Goal: Check status: Check status

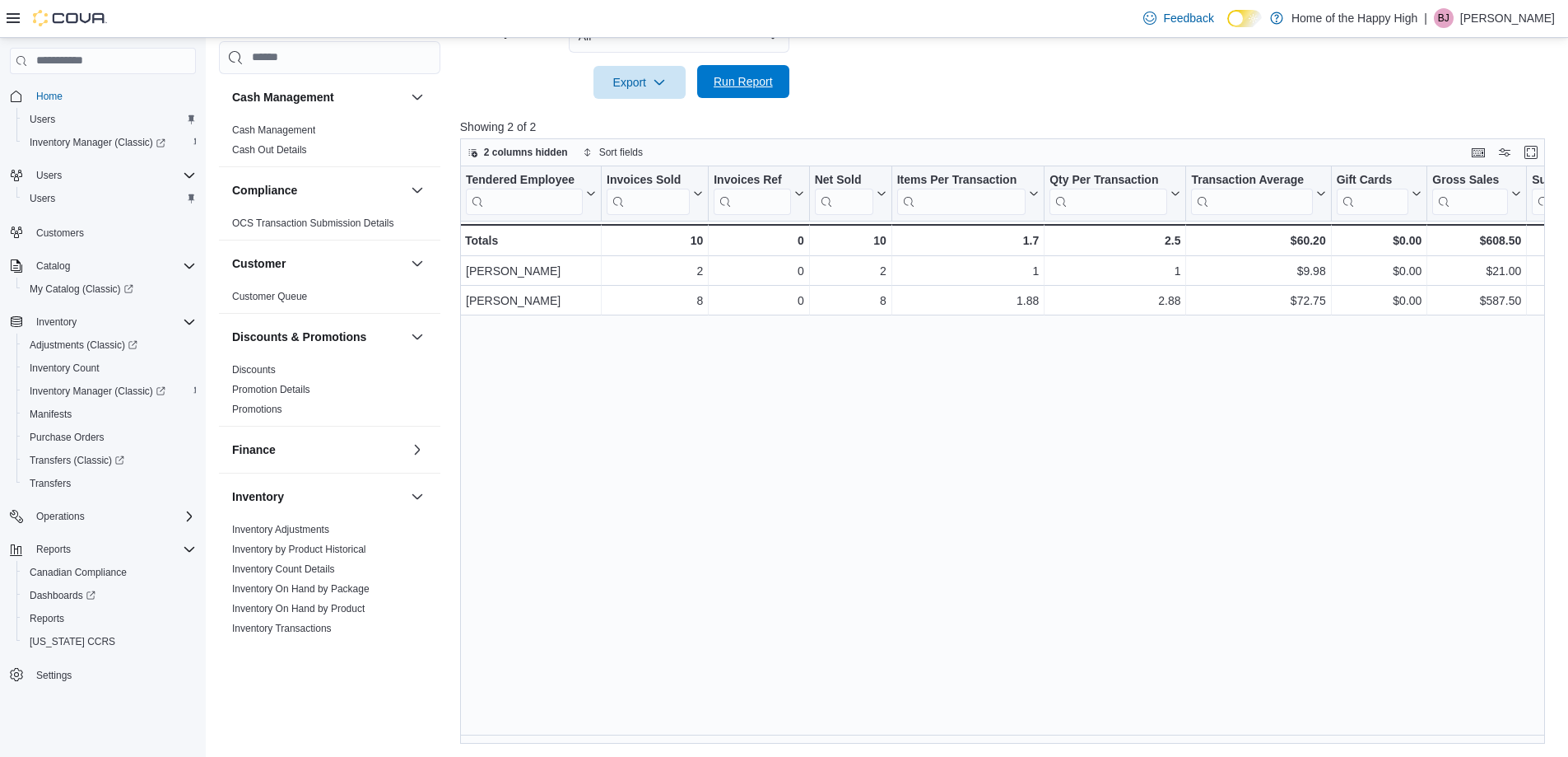
scroll to position [577, 0]
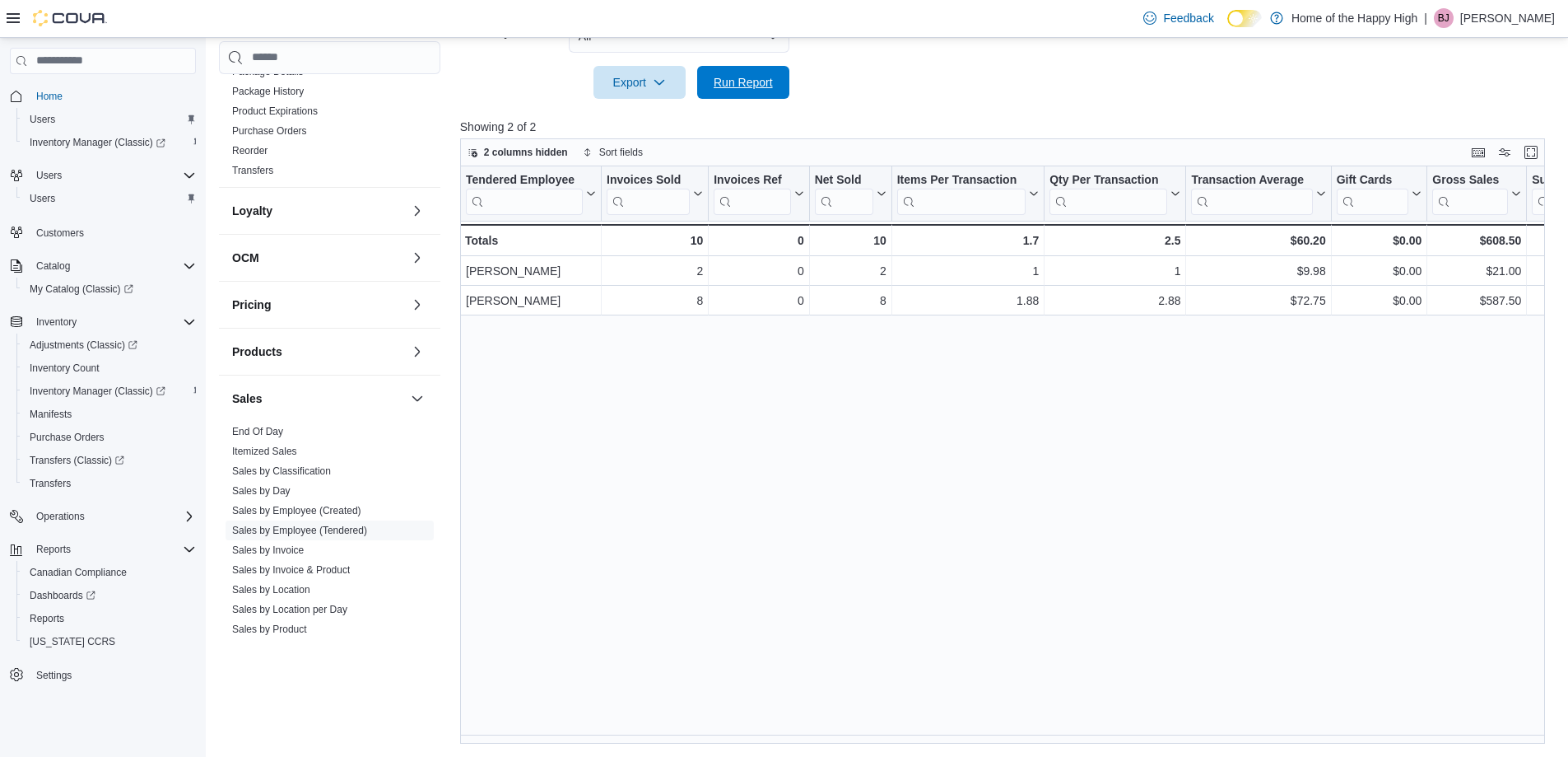
click at [771, 87] on span "Run Report" at bounding box center [744, 82] width 60 height 17
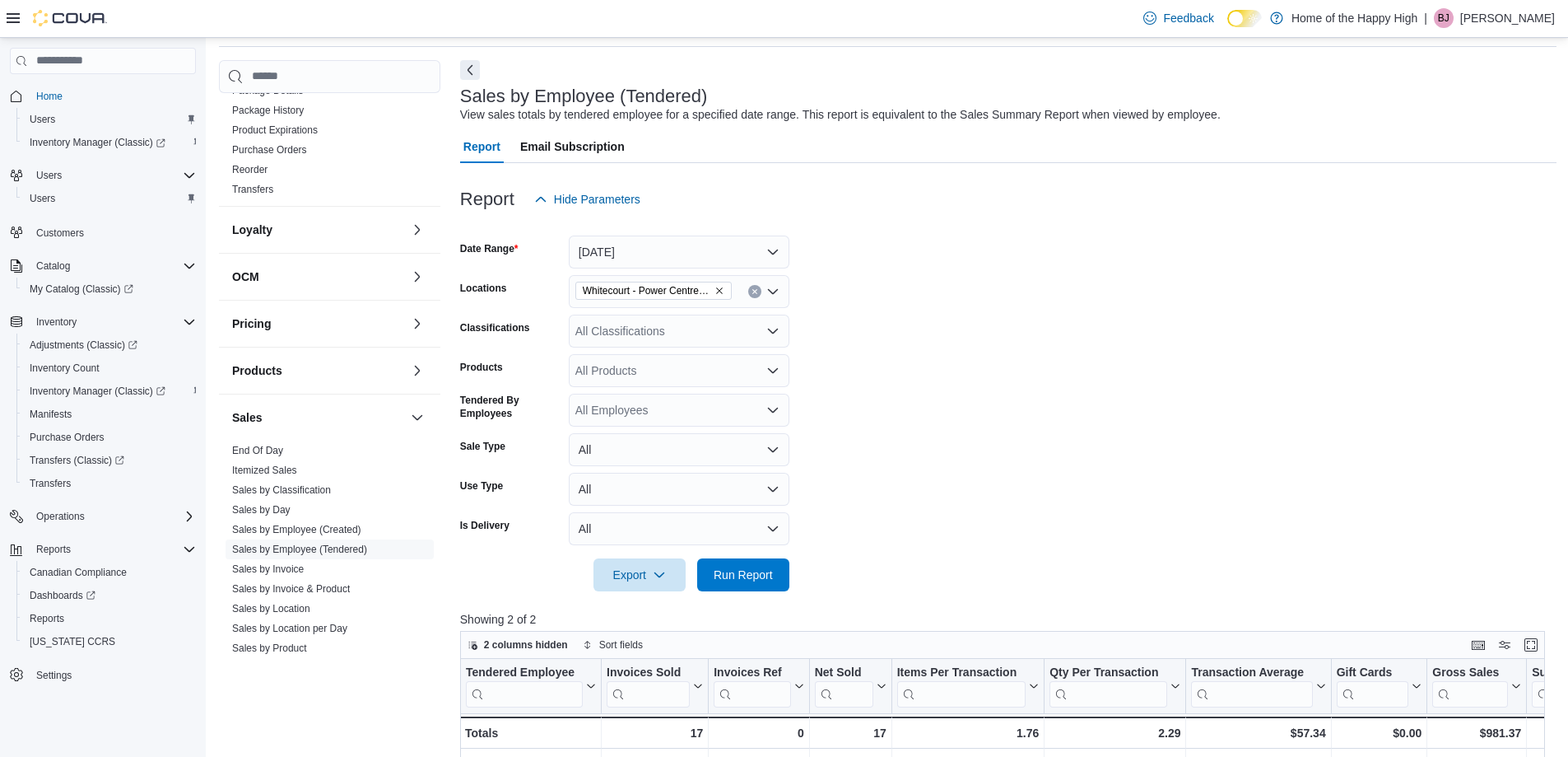
scroll to position [56, 0]
click at [670, 240] on button "[DATE]" at bounding box center [679, 253] width 221 height 33
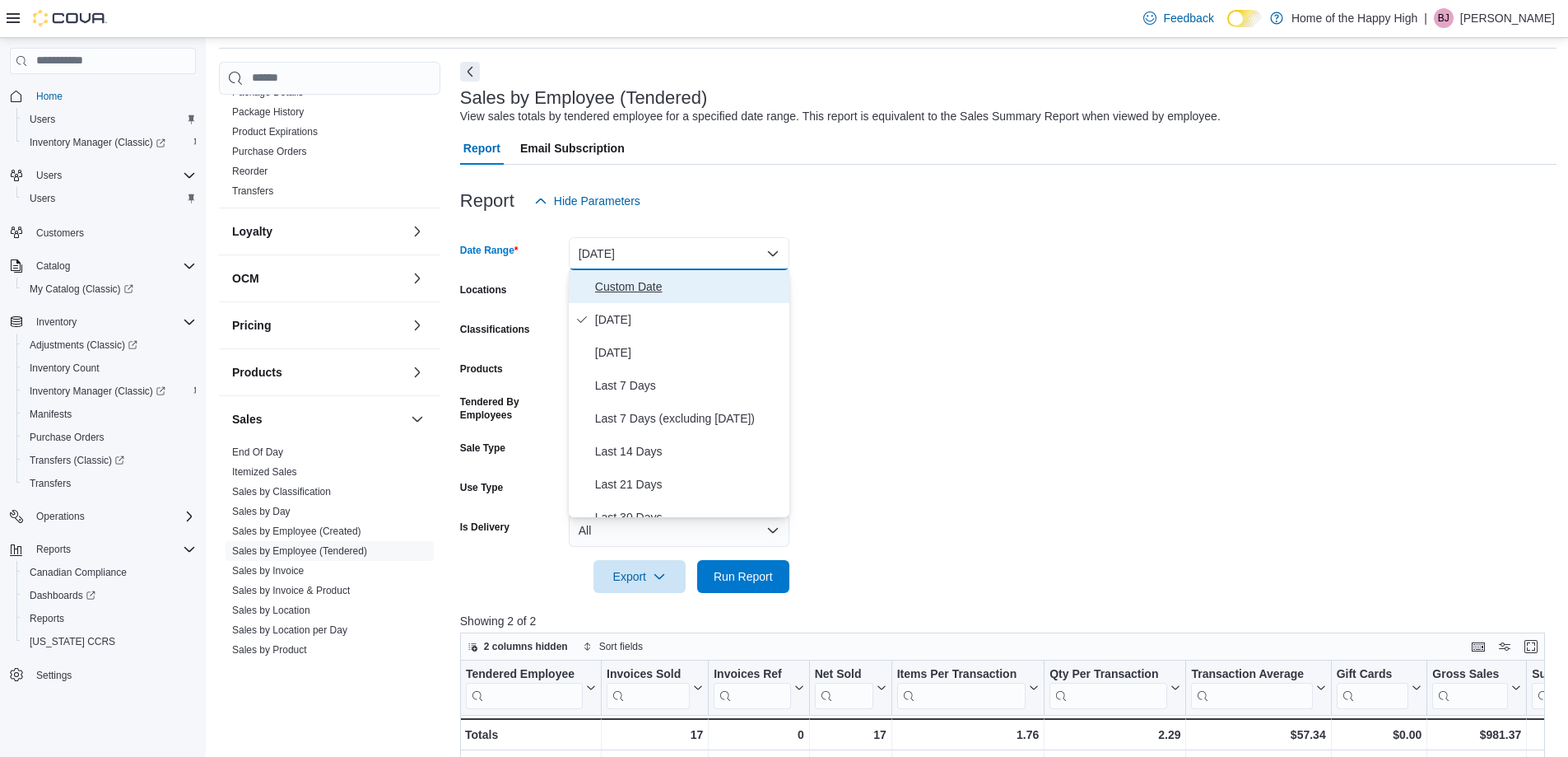
click at [645, 280] on span "Custom Date" at bounding box center [689, 287] width 187 height 20
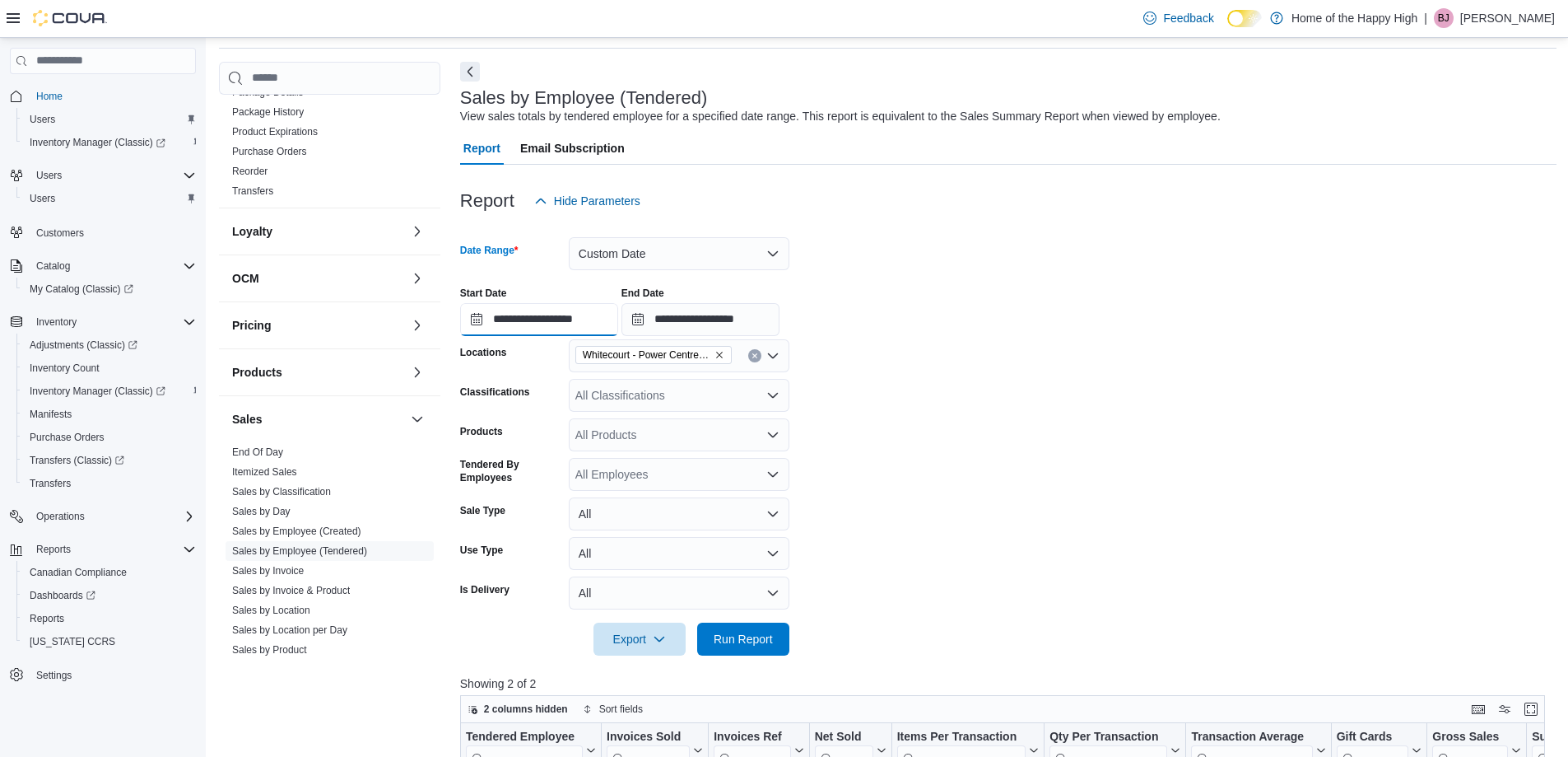
click at [525, 318] on input "**********" at bounding box center [539, 319] width 158 height 33
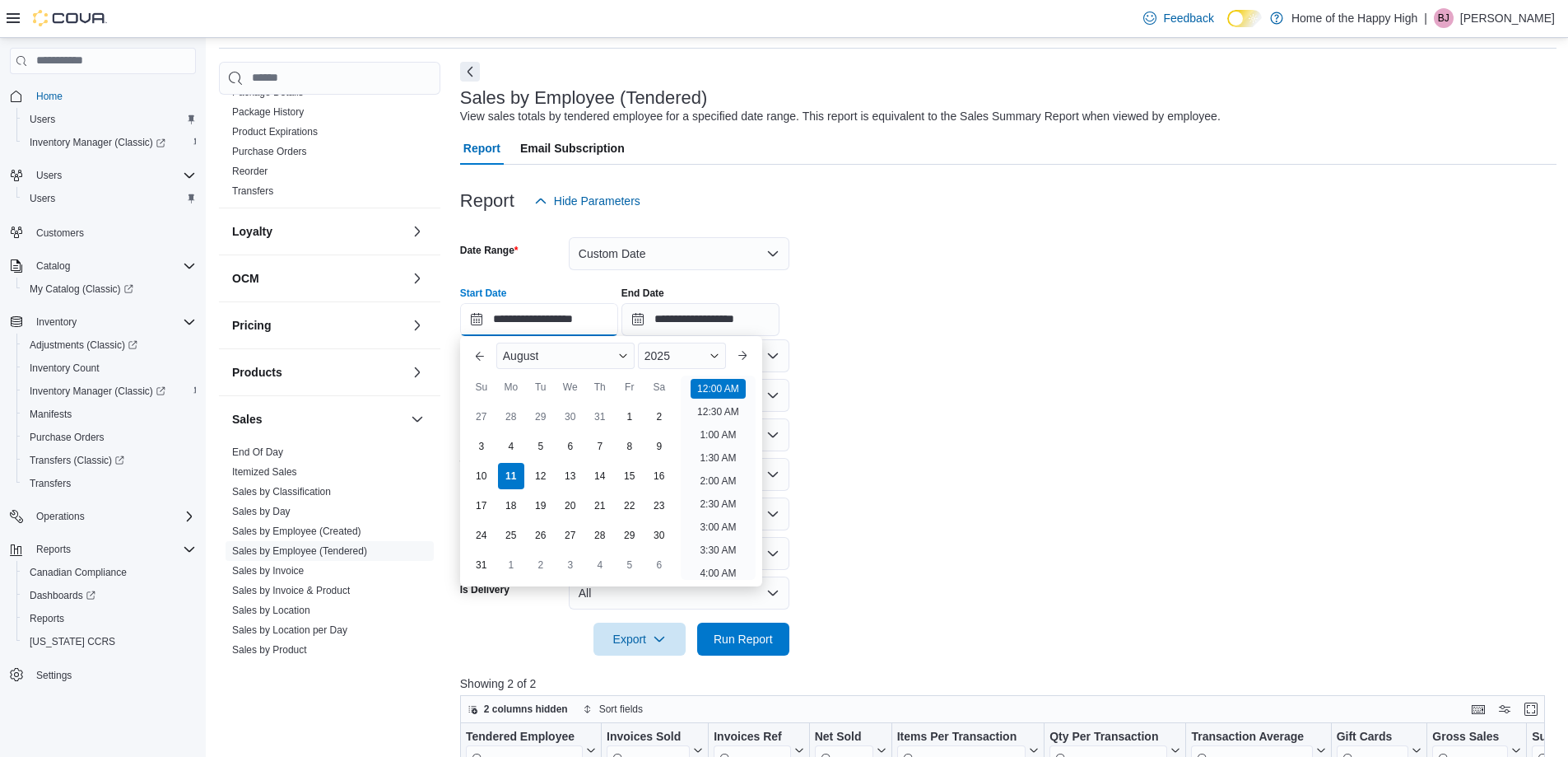
scroll to position [51, 0]
click at [522, 446] on div "4" at bounding box center [510, 445] width 29 height 29
type input "**********"
click at [690, 311] on input "**********" at bounding box center [700, 319] width 158 height 33
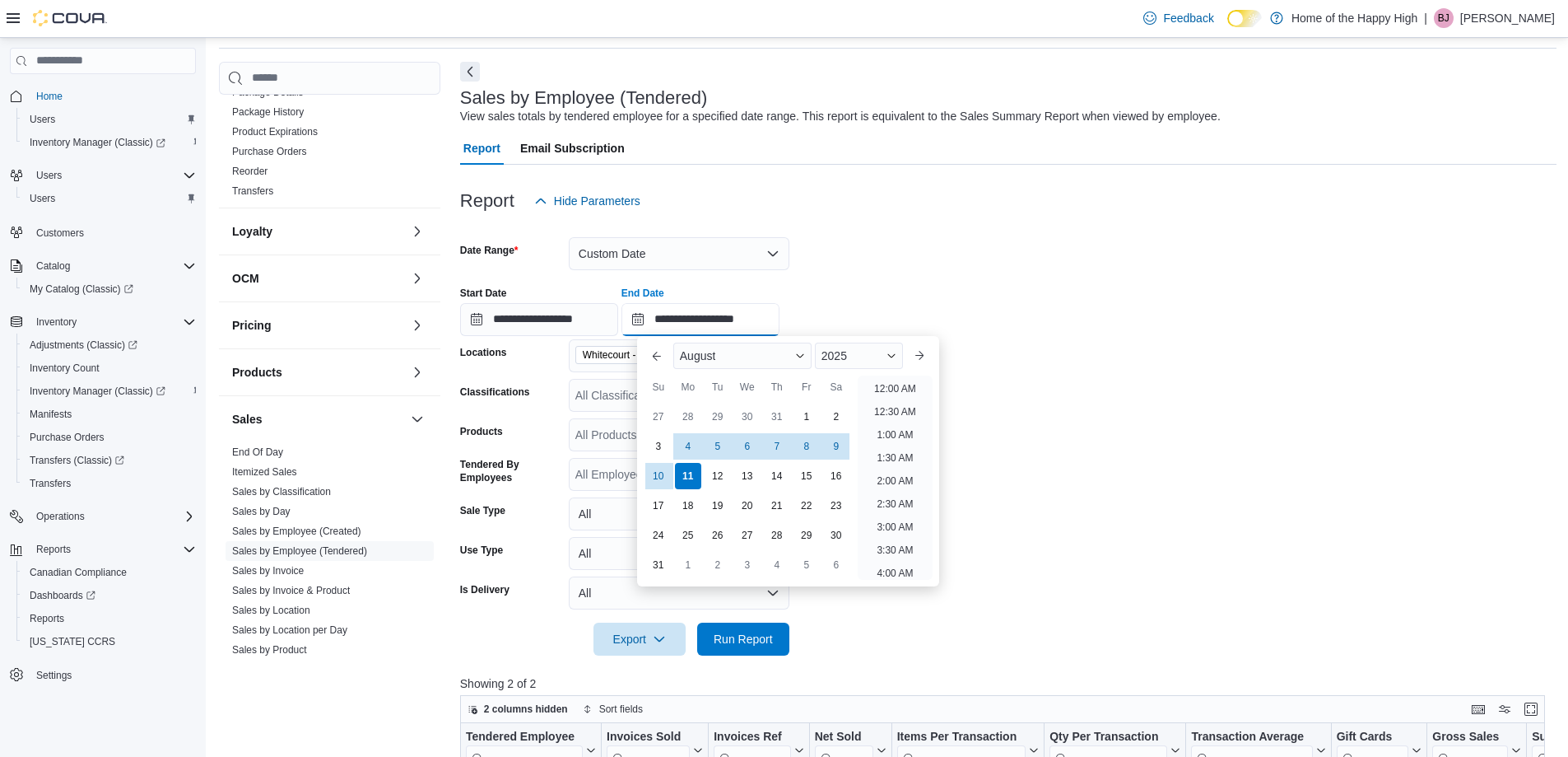
scroll to position [905, 0]
click at [695, 446] on div "4" at bounding box center [687, 445] width 29 height 29
type input "**********"
click at [1122, 261] on form "**********" at bounding box center [1008, 436] width 1096 height 438
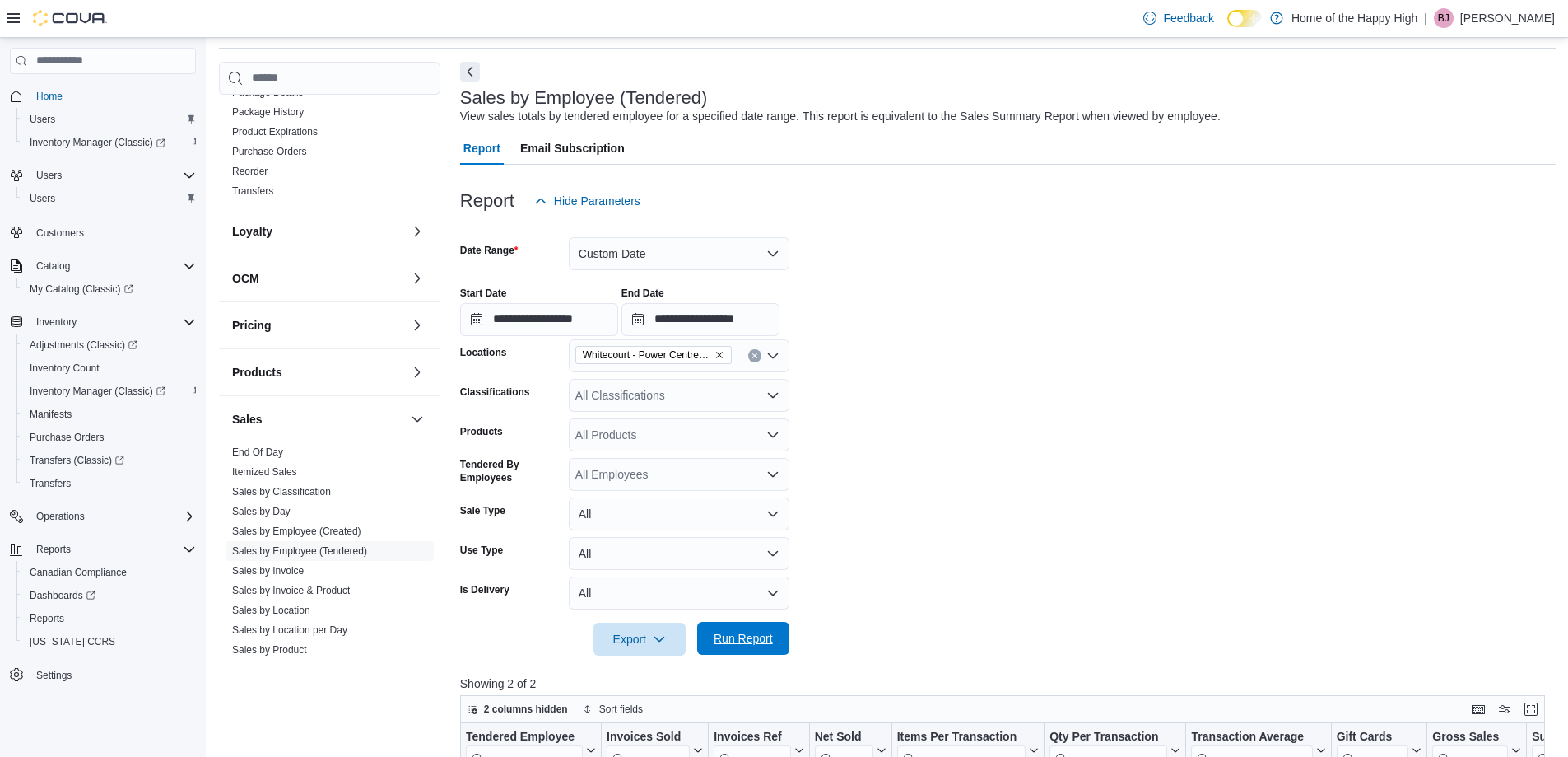
click at [746, 651] on span "Run Report" at bounding box center [743, 637] width 73 height 33
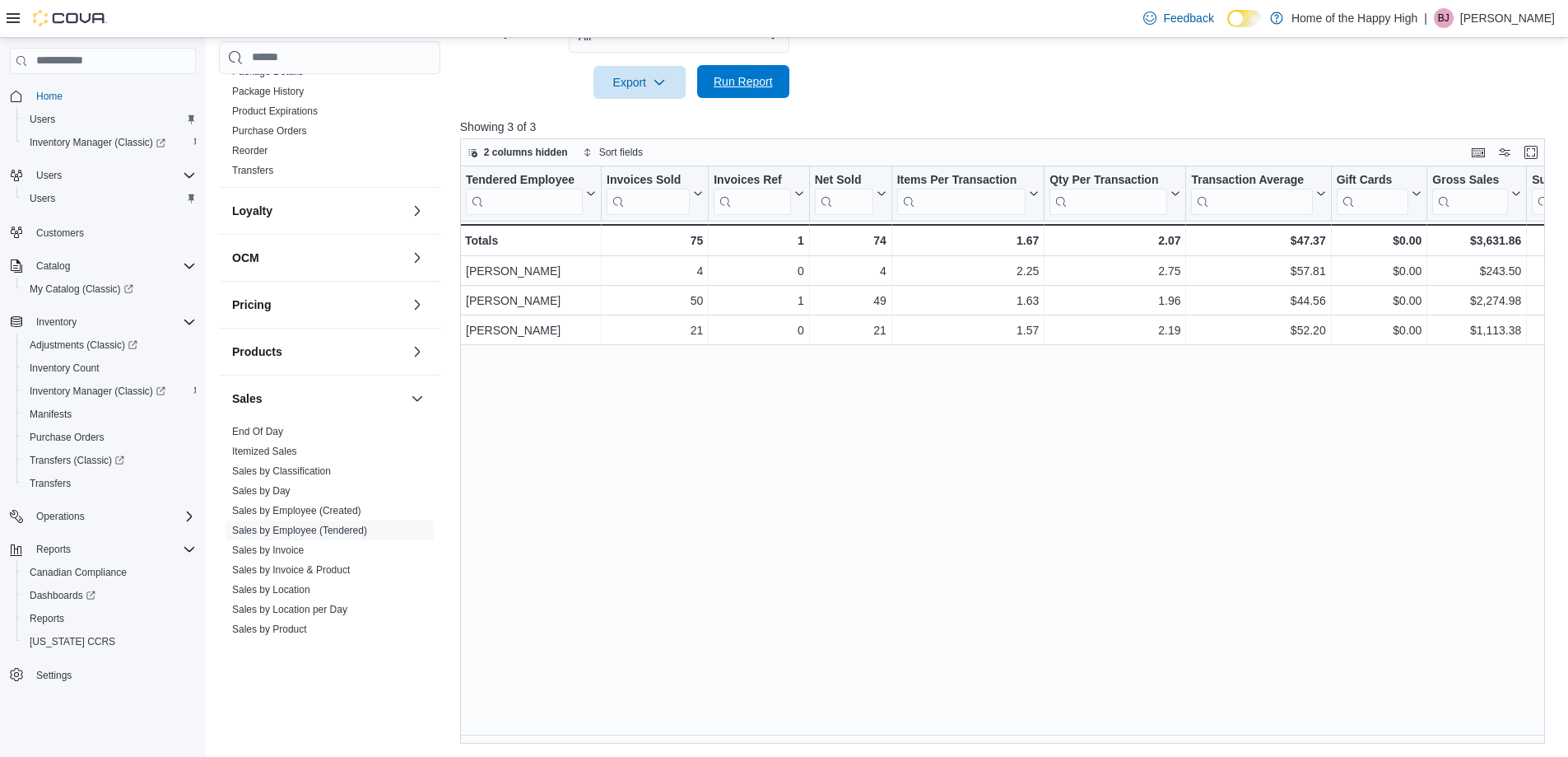
scroll to position [119, 0]
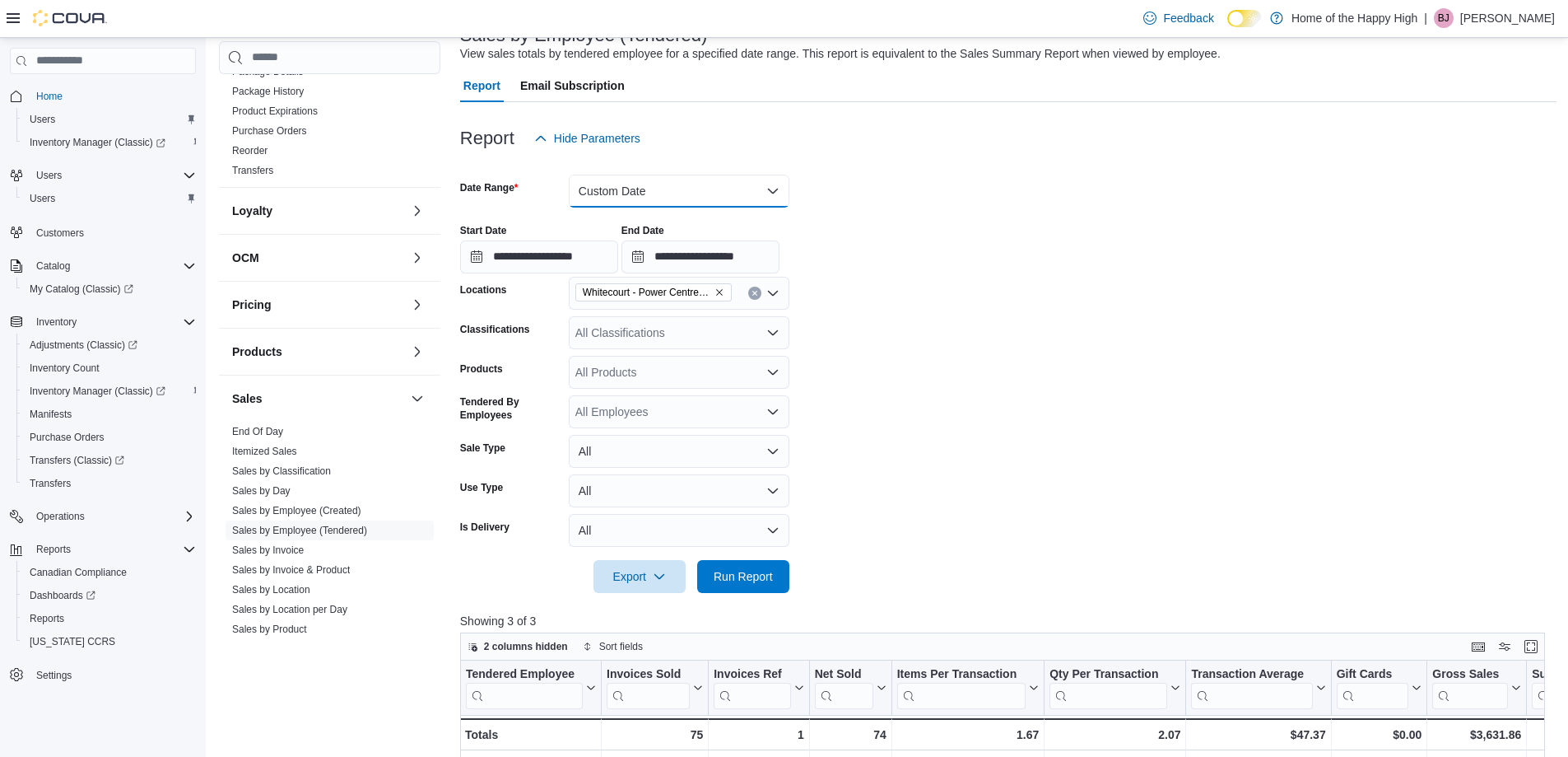
drag, startPoint x: 663, startPoint y: 180, endPoint x: 673, endPoint y: 203, distance: 25.1
click at [665, 181] on button "Custom Date" at bounding box center [679, 190] width 221 height 33
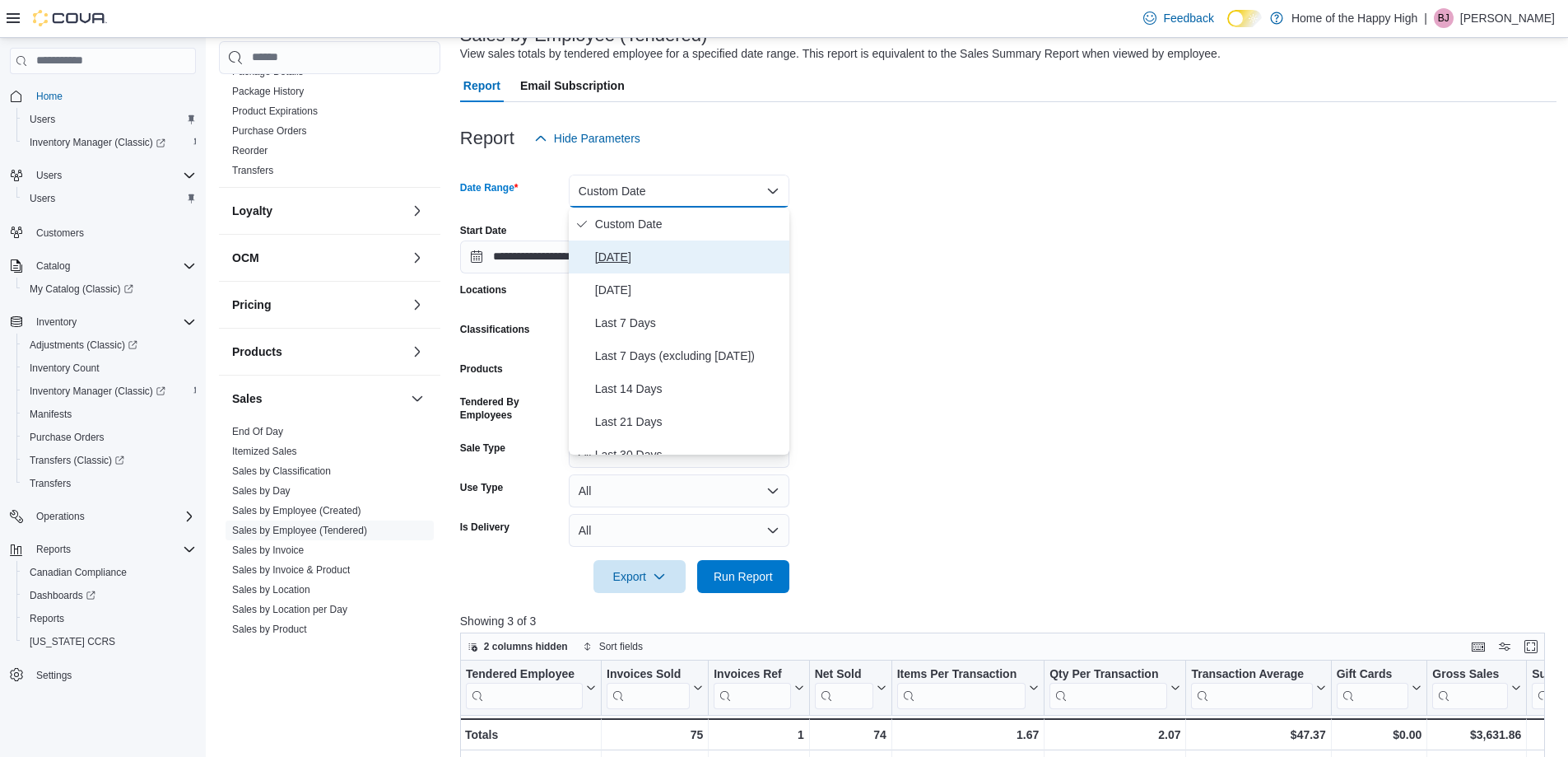
click at [660, 253] on span "[DATE]" at bounding box center [689, 257] width 187 height 20
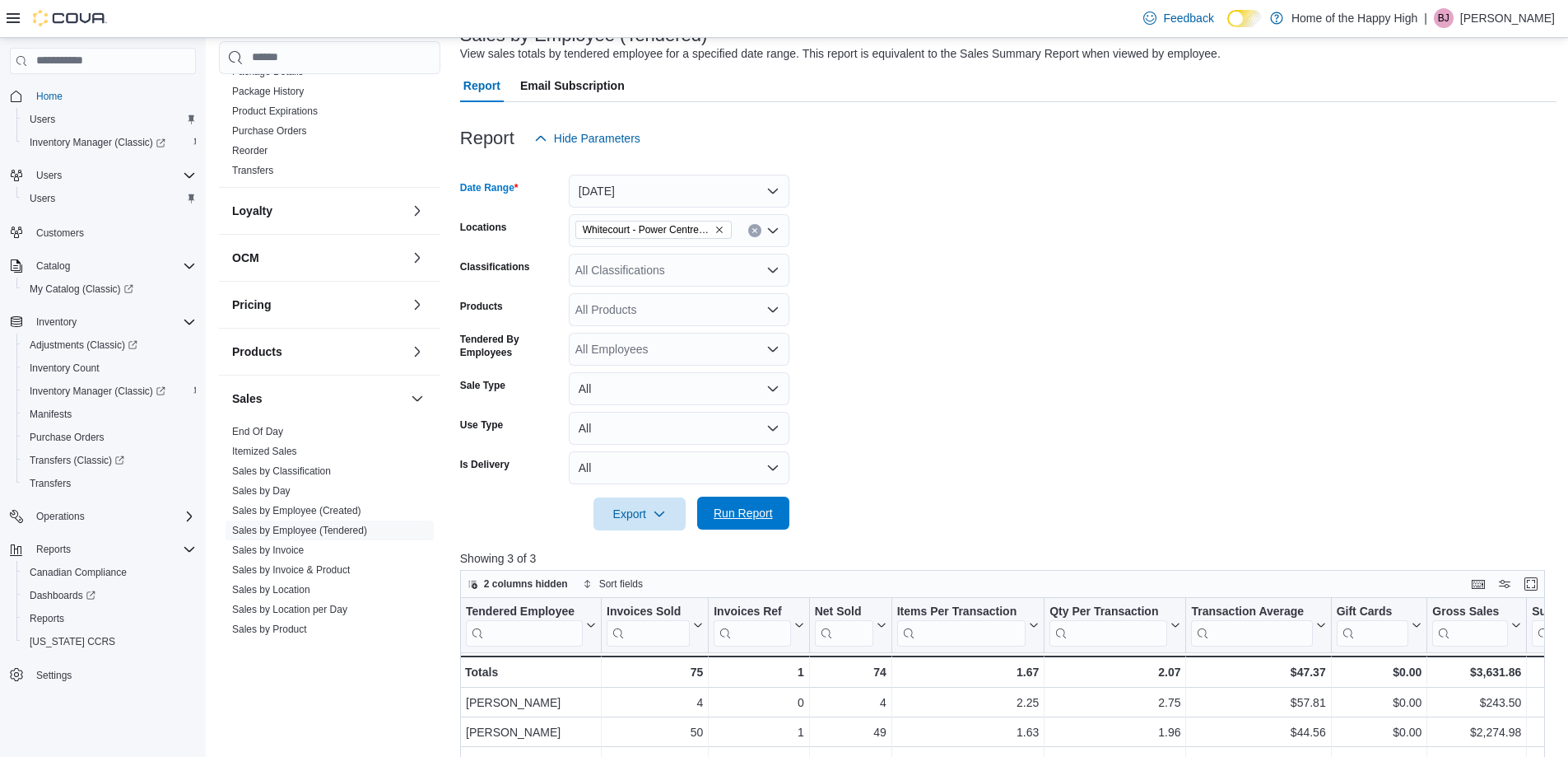
click at [762, 512] on span "Run Report" at bounding box center [744, 513] width 60 height 17
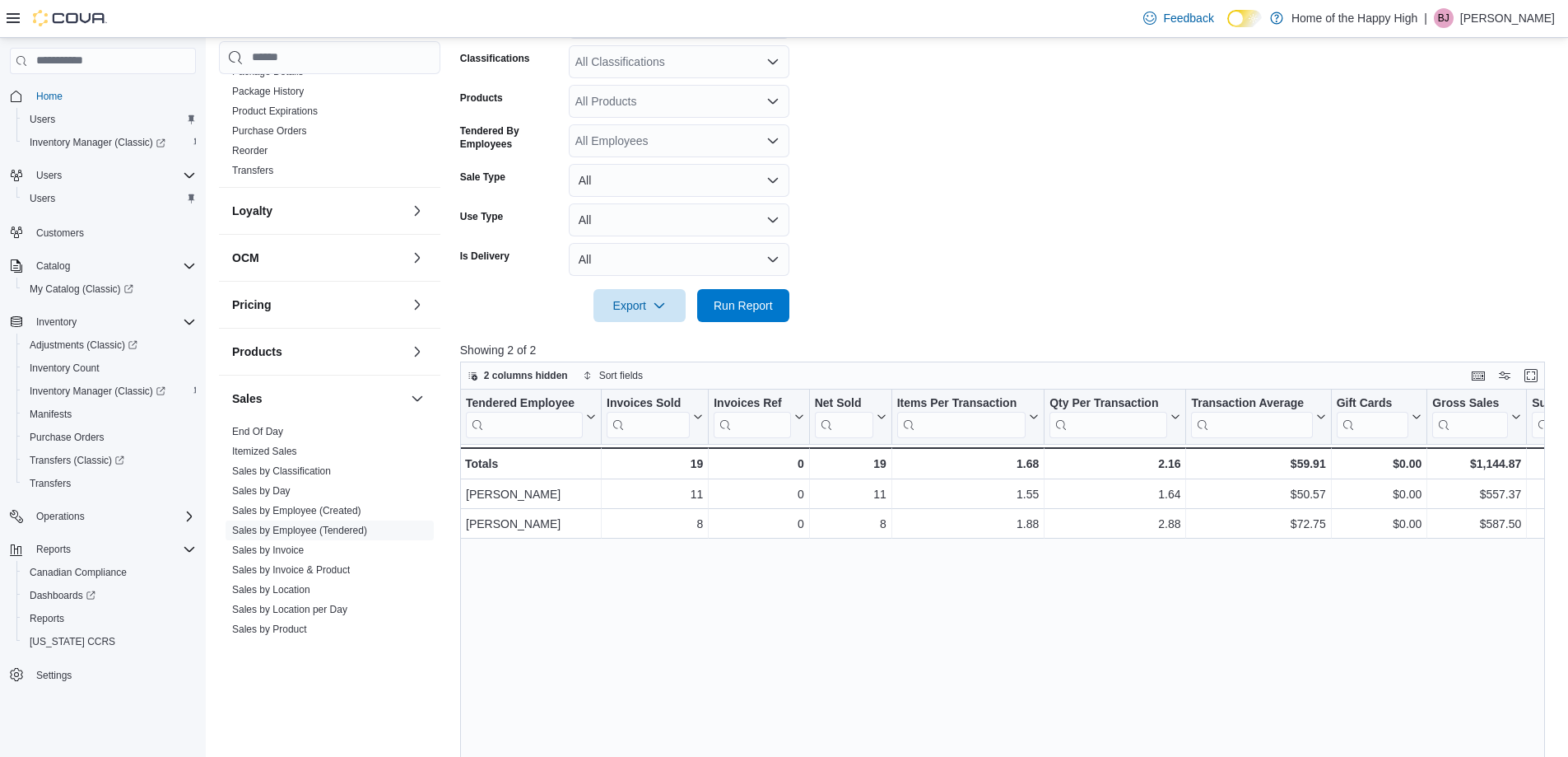
scroll to position [550, 0]
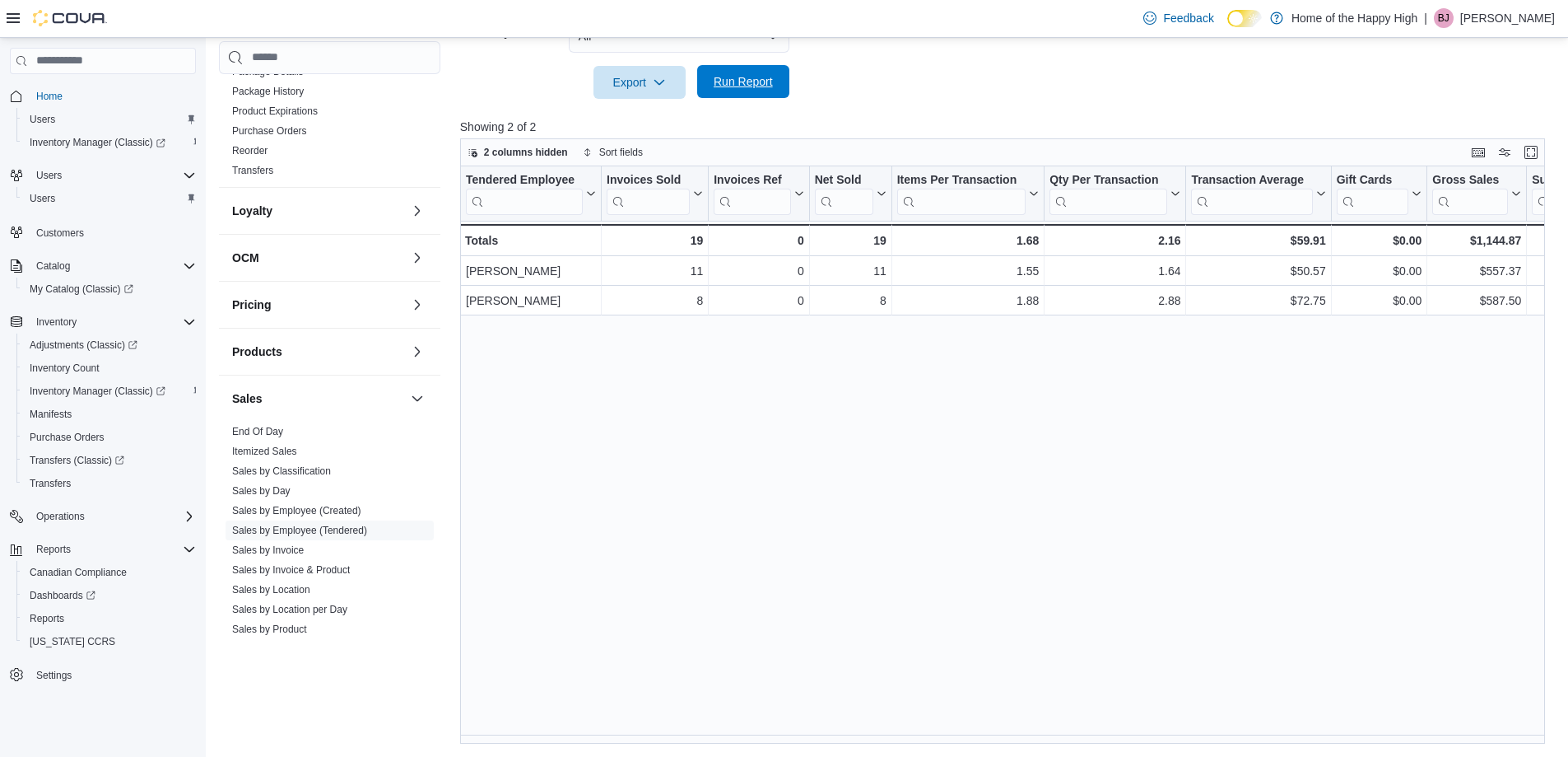
click at [733, 78] on span "Run Report" at bounding box center [744, 82] width 60 height 17
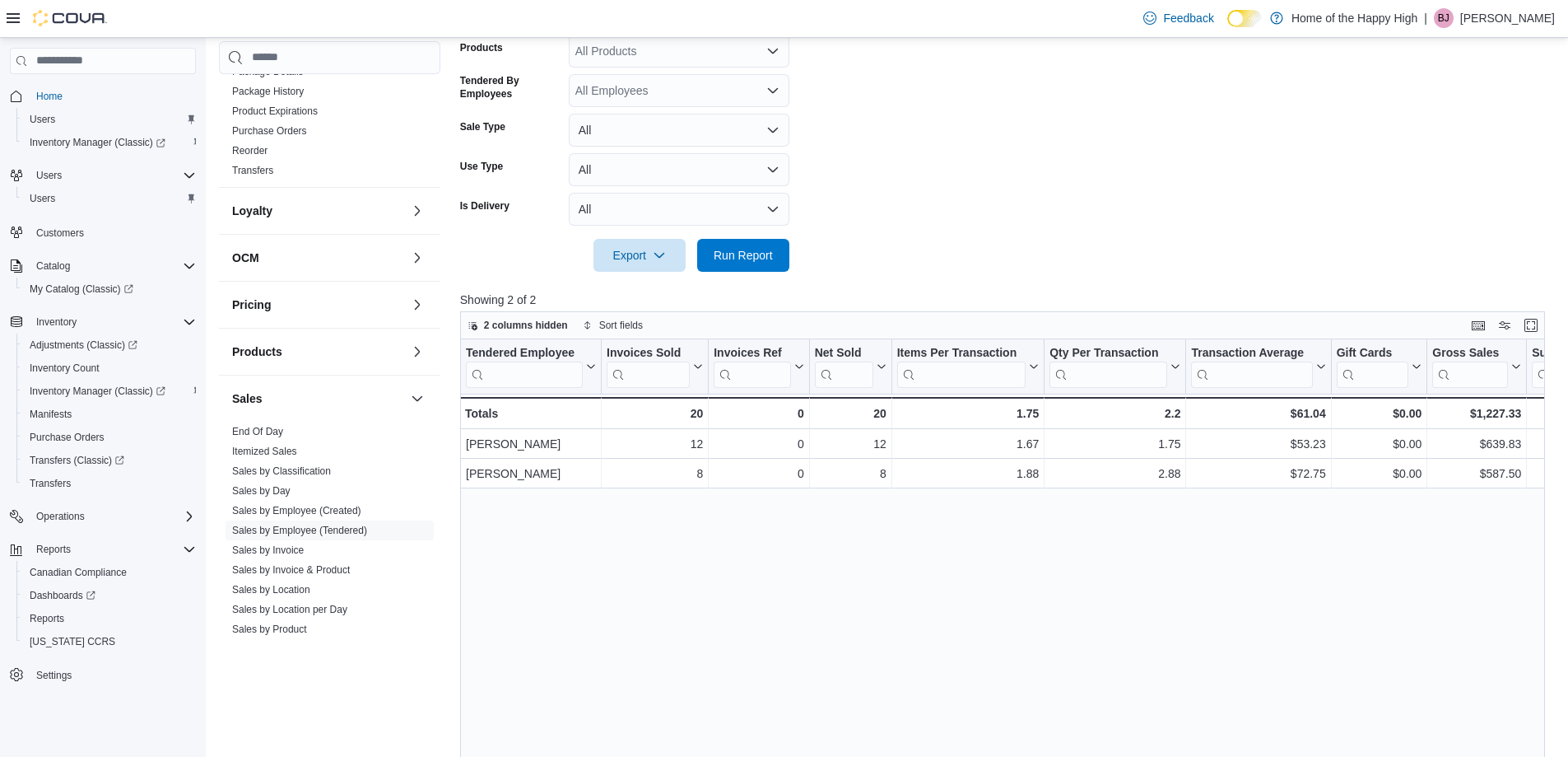
scroll to position [385, 0]
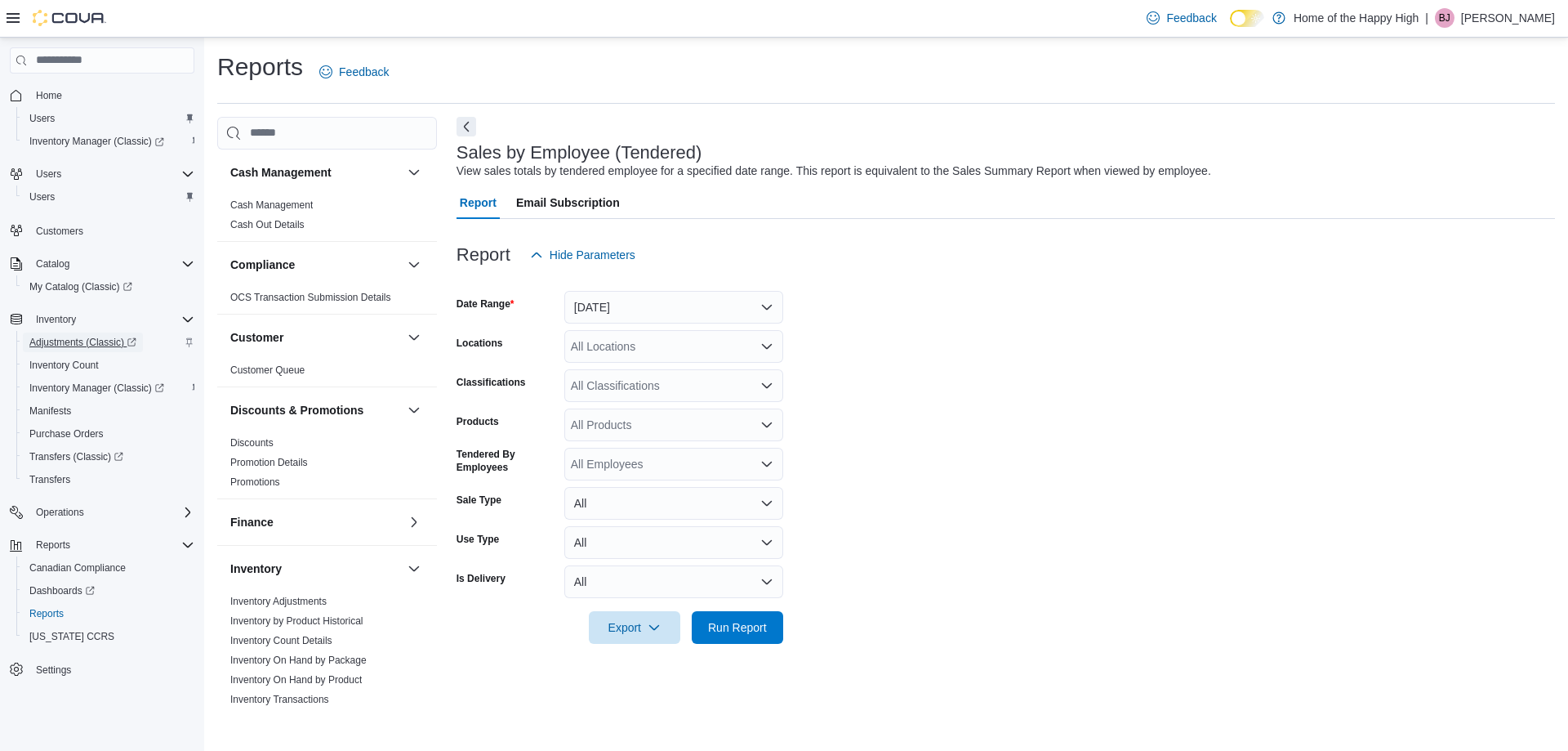
click at [57, 343] on span "Adjustments (Classic)" at bounding box center [83, 342] width 107 height 13
click at [649, 318] on button "[DATE]" at bounding box center [674, 306] width 219 height 33
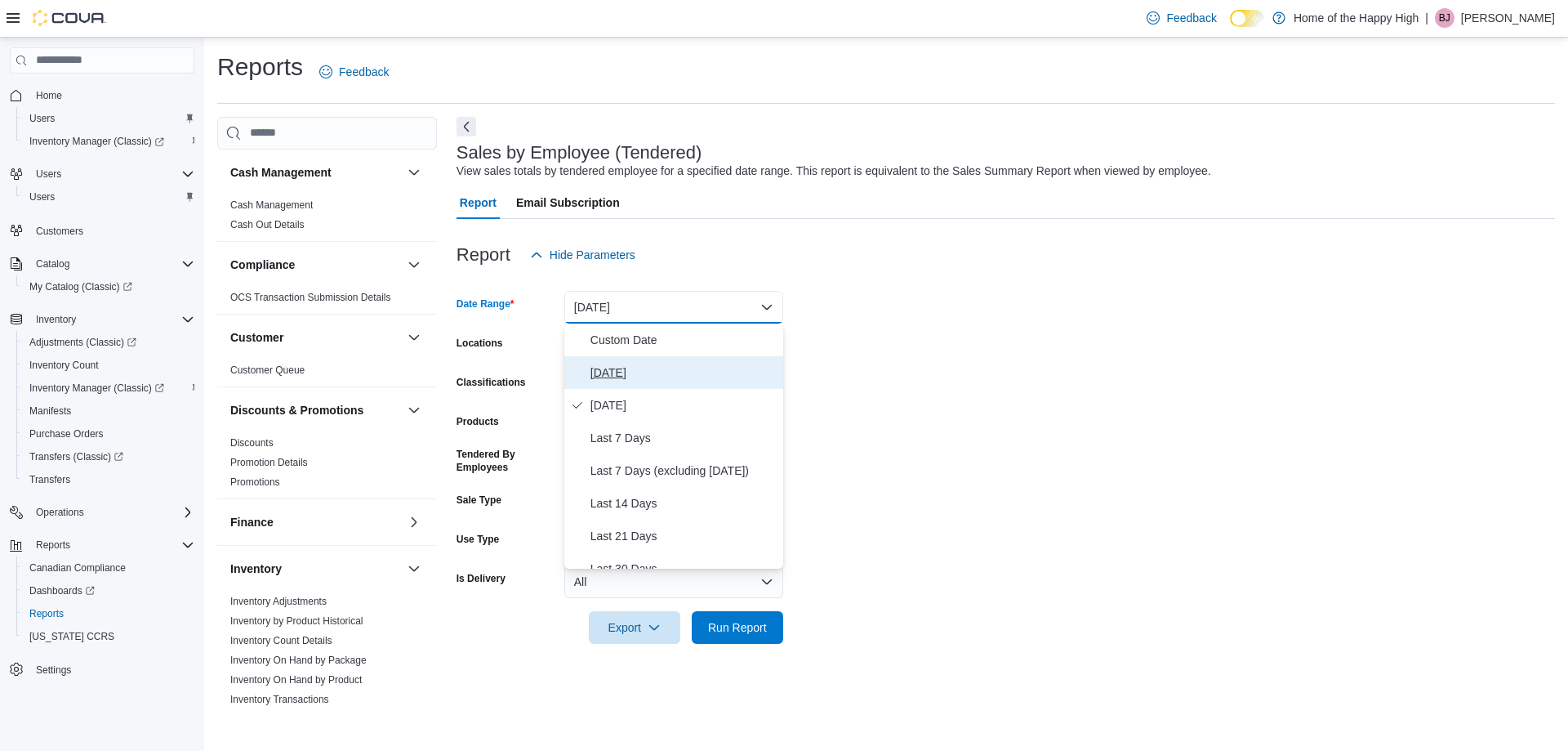
click at [628, 380] on span "[DATE]" at bounding box center [684, 373] width 186 height 20
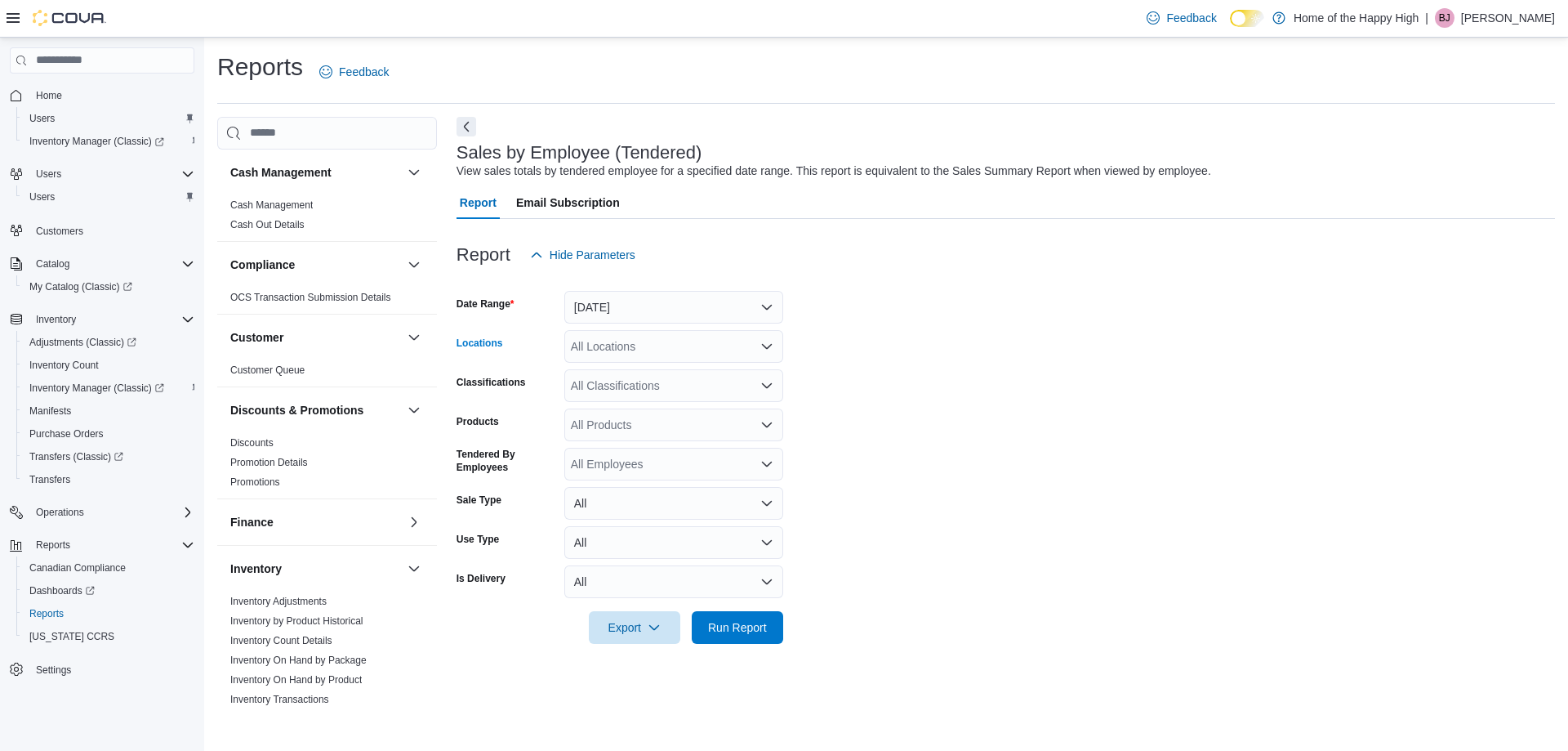
click at [615, 349] on div "All Locations" at bounding box center [674, 346] width 219 height 33
type input "***"
click at [746, 369] on span "Whitecourt - Power Centre - Fire & Flower" at bounding box center [739, 374] width 213 height 17
drag, startPoint x: 890, startPoint y: 374, endPoint x: 807, endPoint y: 509, distance: 158.5
click at [889, 379] on form "Date Range Today Locations Whitecourt - Power Centre - Fire & Flower Classifica…" at bounding box center [1006, 457] width 1099 height 373
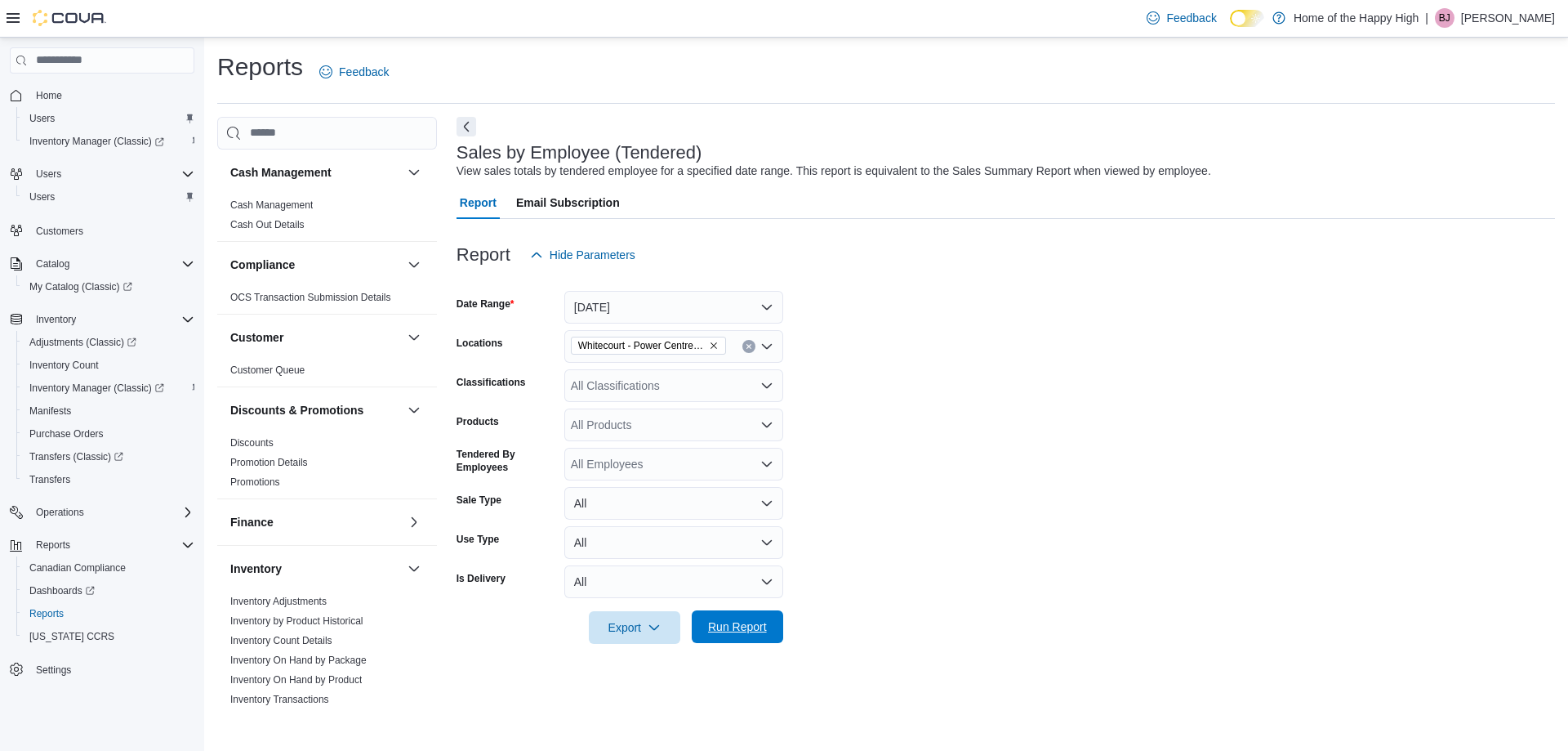
click at [765, 625] on span "Run Report" at bounding box center [738, 626] width 59 height 17
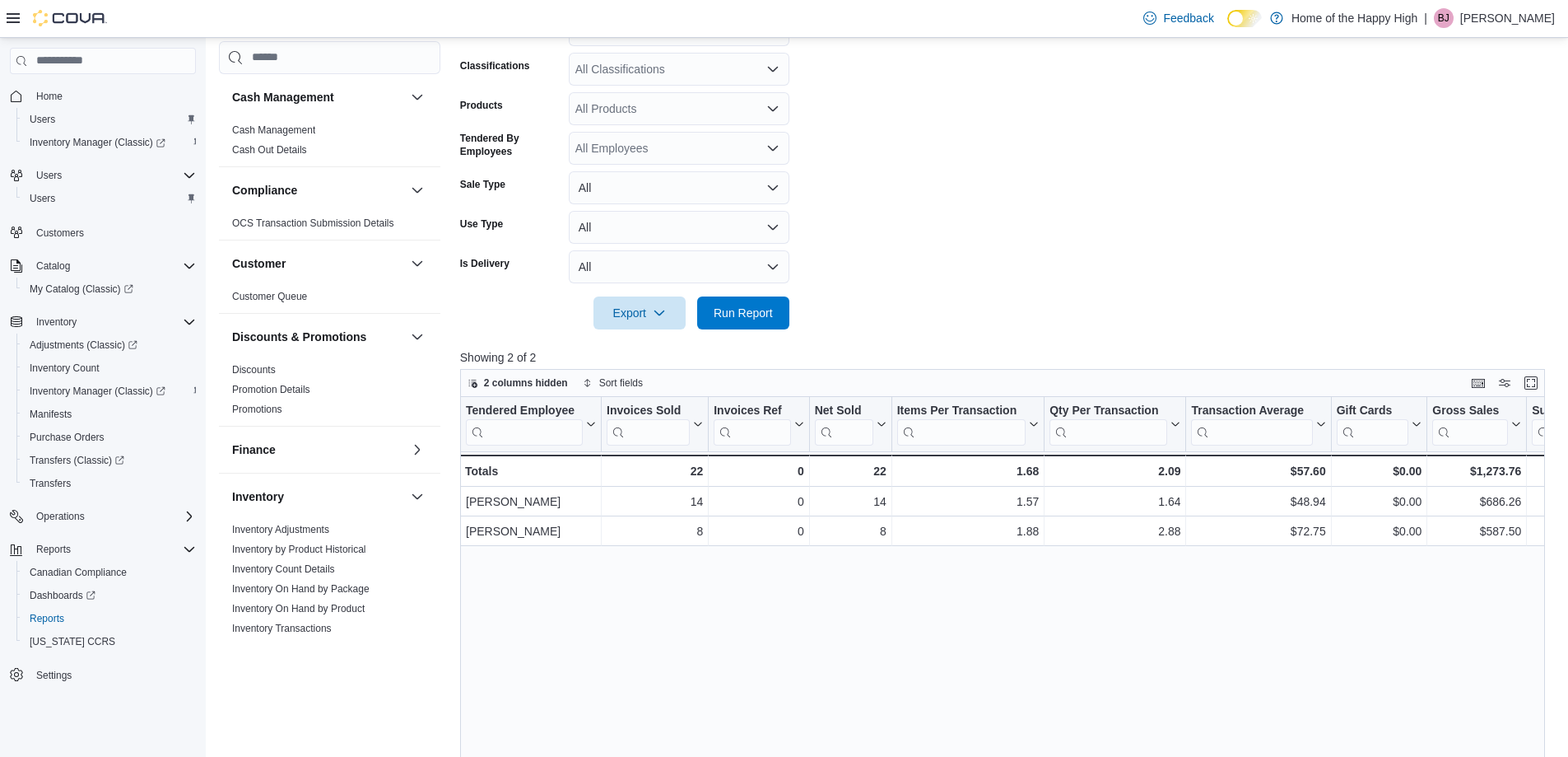
scroll to position [330, 0]
